Goal: Navigation & Orientation: Find specific page/section

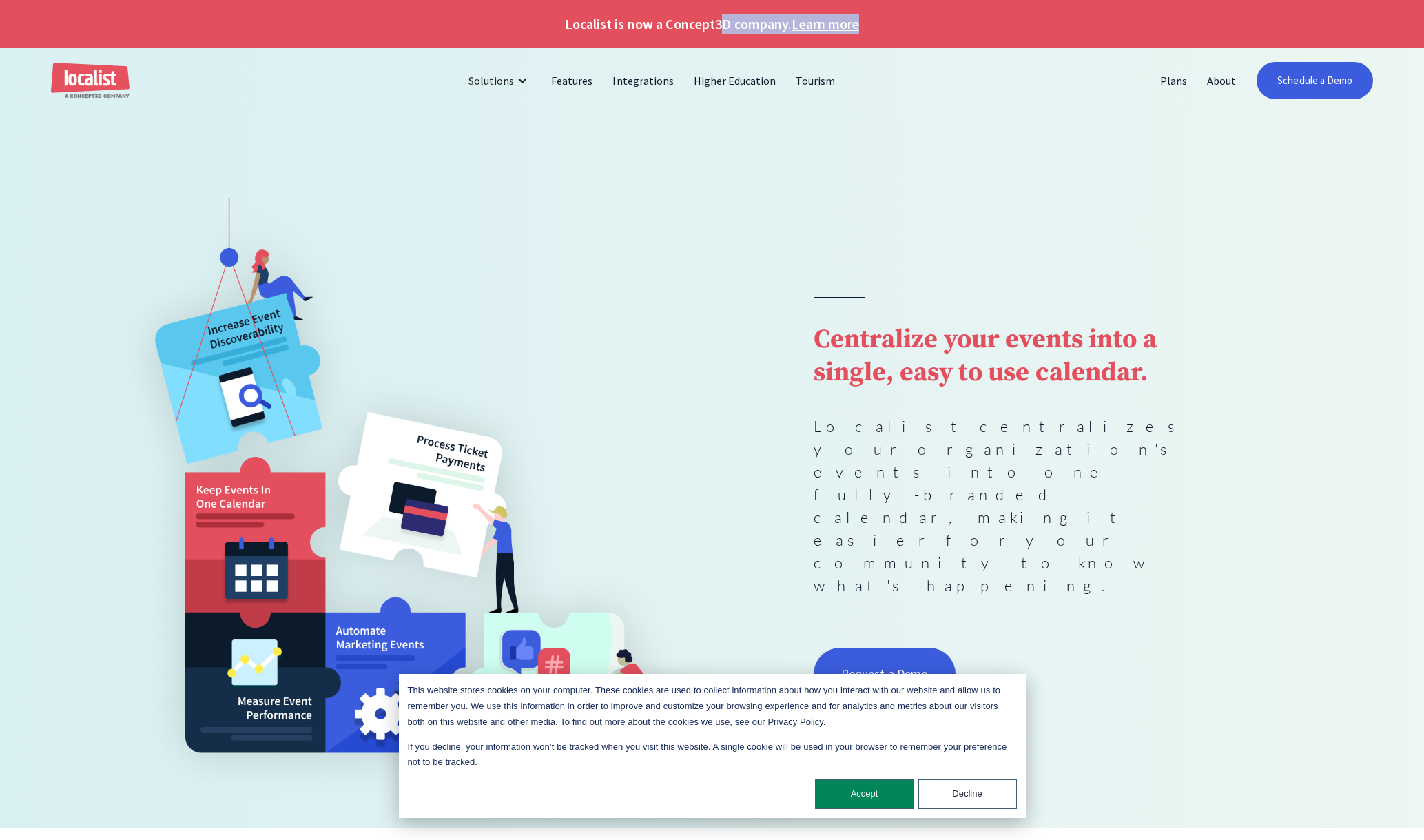
drag, startPoint x: 583, startPoint y: 37, endPoint x: 720, endPoint y: 25, distance: 137.5
click at [720, 25] on div "Localist is now a Concept3D company. Learn more" at bounding box center [712, 24] width 1424 height 48
click at [720, 25] on h1 "Localist is now a Concept3D company. Learn more" at bounding box center [712, 24] width 1424 height 20
drag, startPoint x: 720, startPoint y: 25, endPoint x: 618, endPoint y: 20, distance: 102.1
click at [618, 20] on h1 "Localist is now a Concept3D company. Learn more" at bounding box center [712, 24] width 1424 height 20
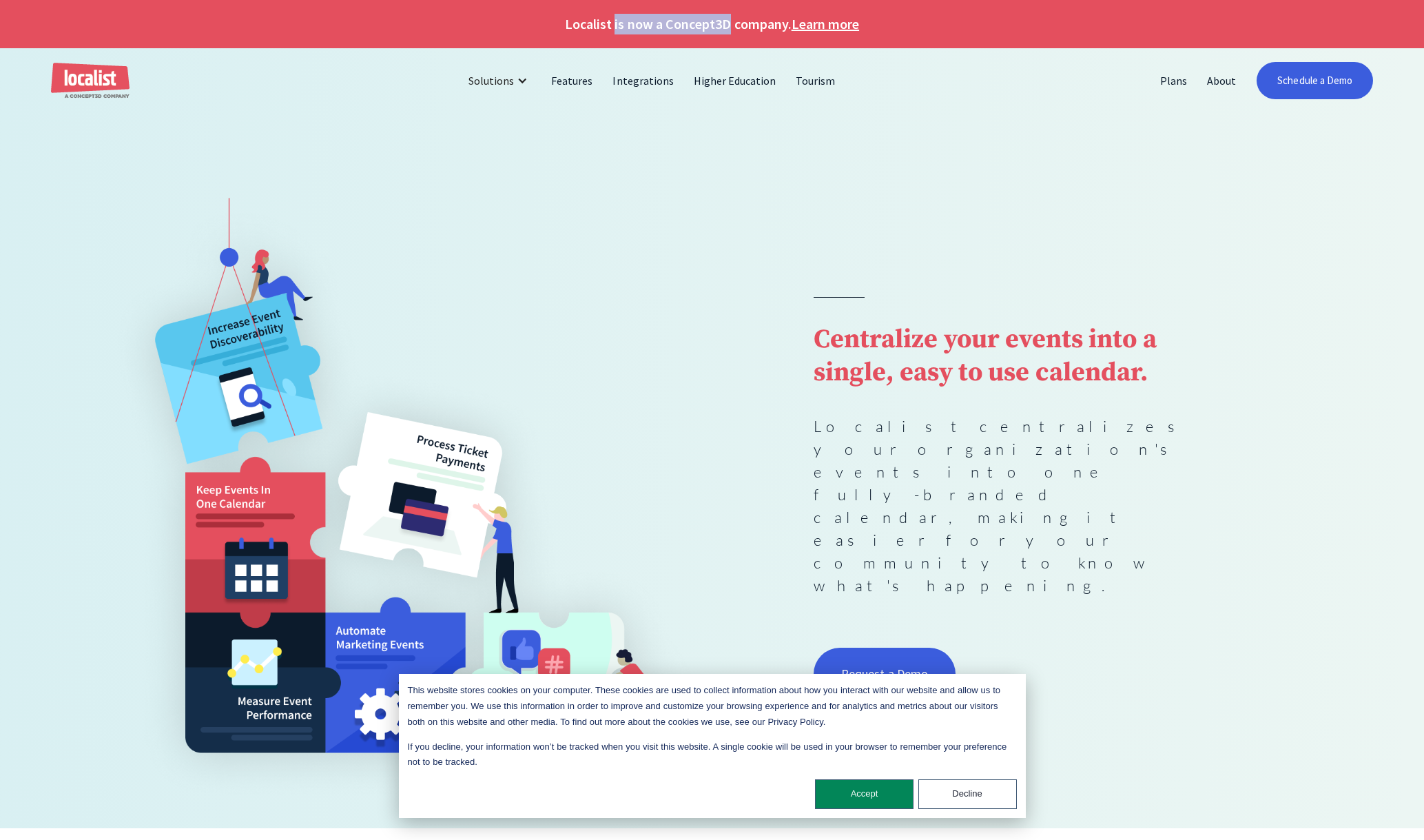
click at [618, 20] on h1 "Localist is now a Concept3D company. Learn more" at bounding box center [712, 24] width 1424 height 20
click at [652, 79] on link "Integrations" at bounding box center [642, 80] width 80 height 33
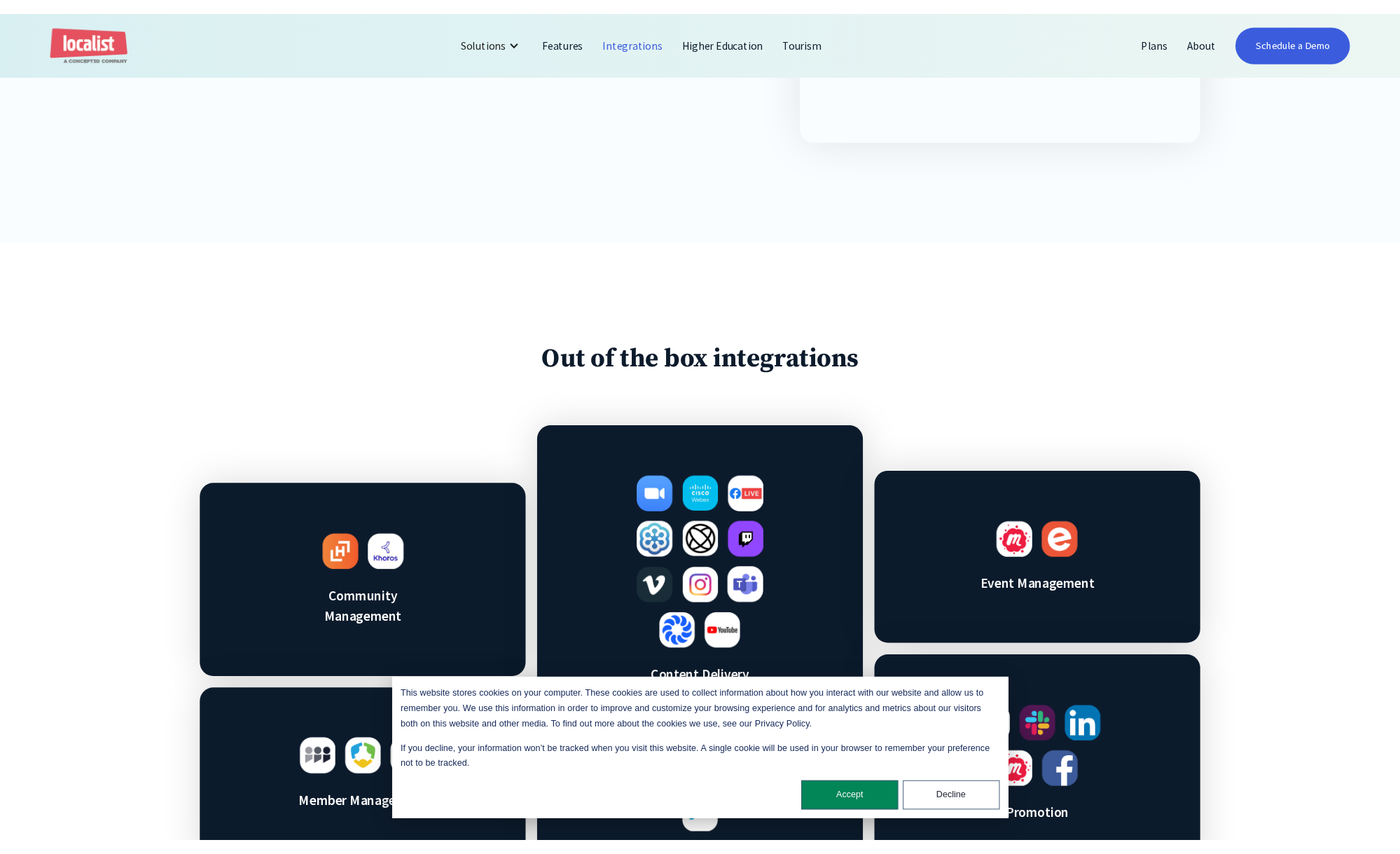
scroll to position [871, 0]
